Goal: Navigation & Orientation: Find specific page/section

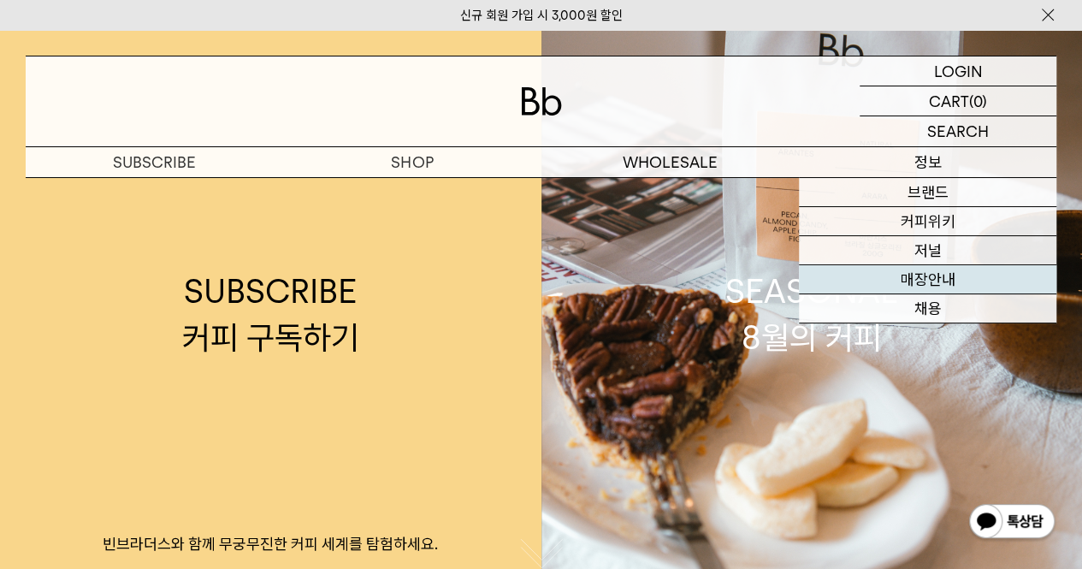
click at [934, 283] on link "매장안내" at bounding box center [927, 279] width 257 height 29
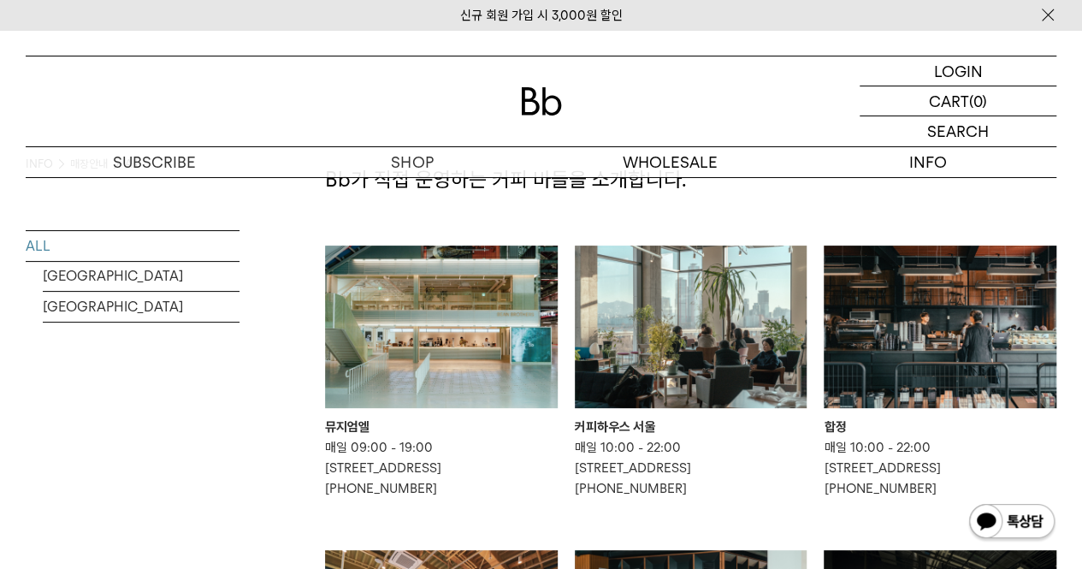
scroll to position [86, 0]
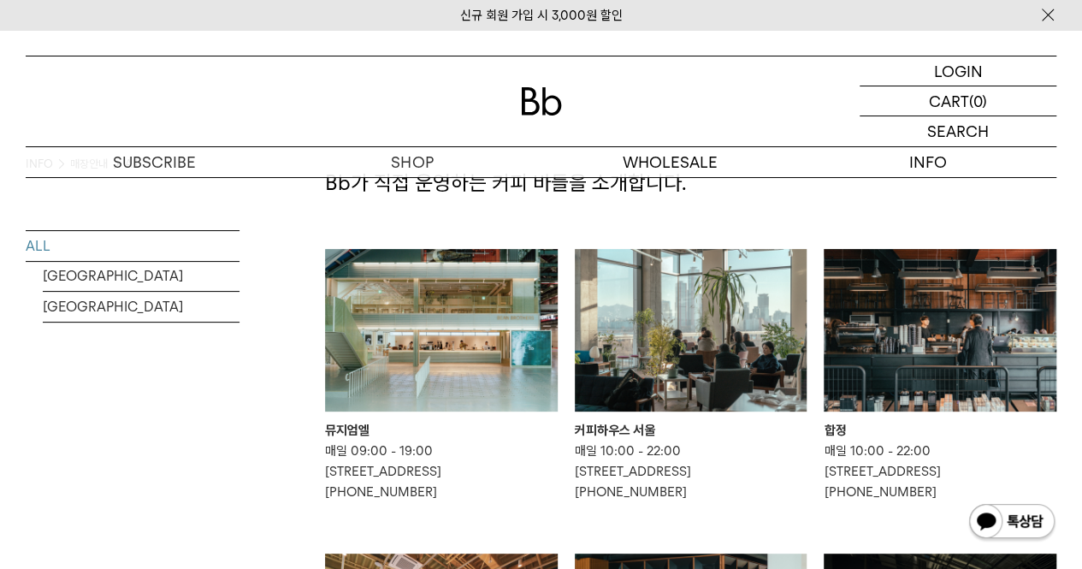
click at [719, 340] on img at bounding box center [691, 330] width 233 height 163
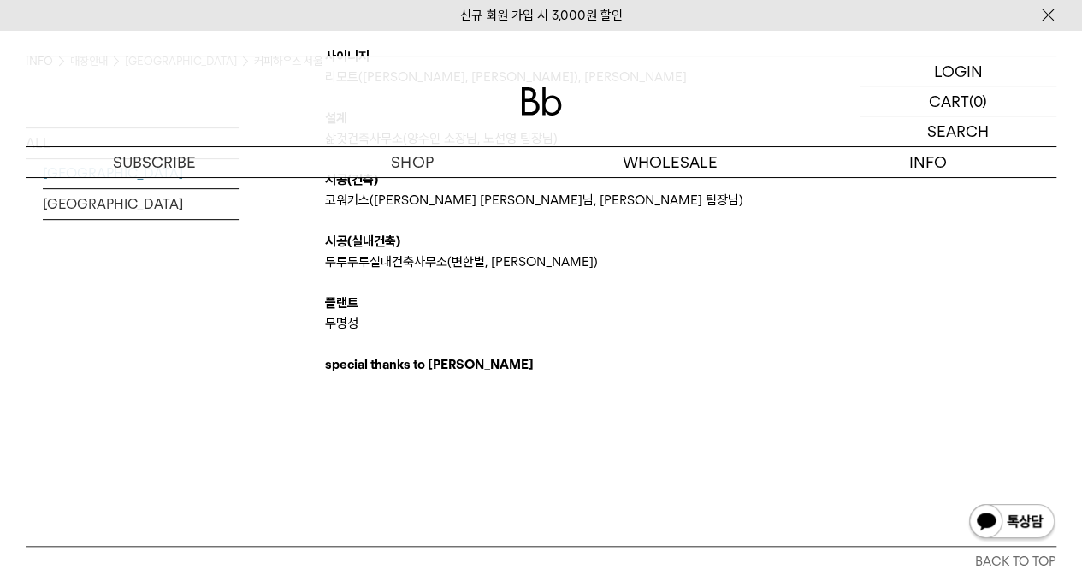
scroll to position [3859, 0]
